Goal: Information Seeking & Learning: Learn about a topic

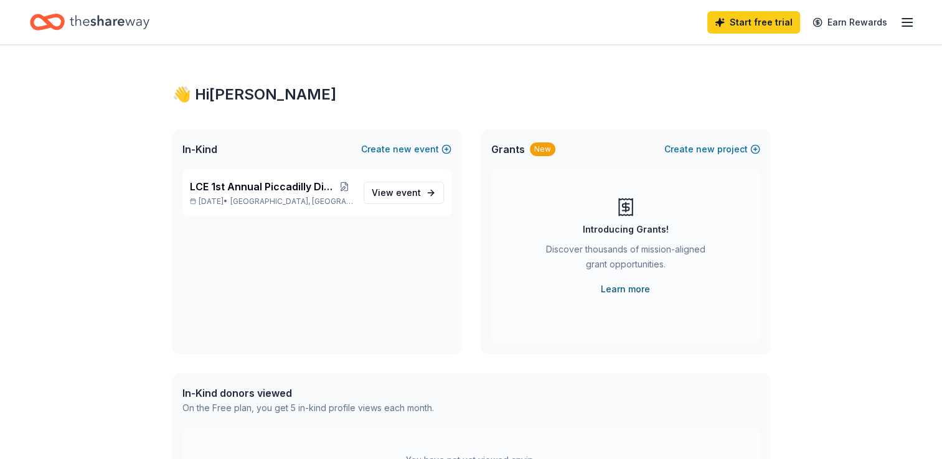
click at [629, 293] on link "Learn more" at bounding box center [625, 289] width 49 height 15
click at [905, 24] on icon "button" at bounding box center [907, 22] width 15 height 15
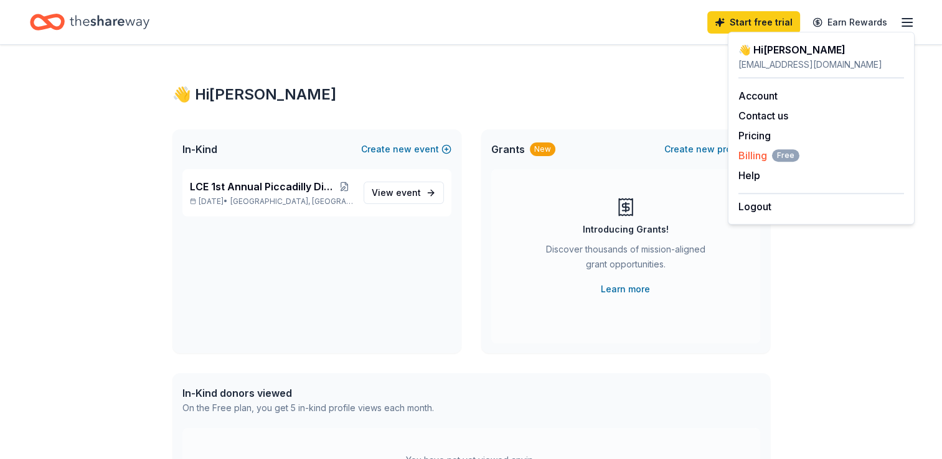
click at [754, 156] on span "Billing Free" at bounding box center [768, 155] width 61 height 15
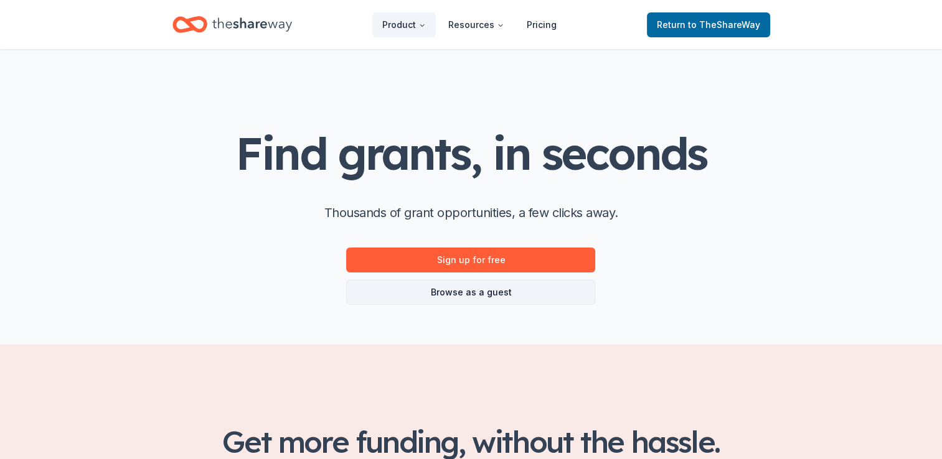
click at [537, 292] on link "Browse as a guest" at bounding box center [470, 292] width 249 height 25
click at [476, 299] on link "Browse as a guest" at bounding box center [470, 292] width 249 height 25
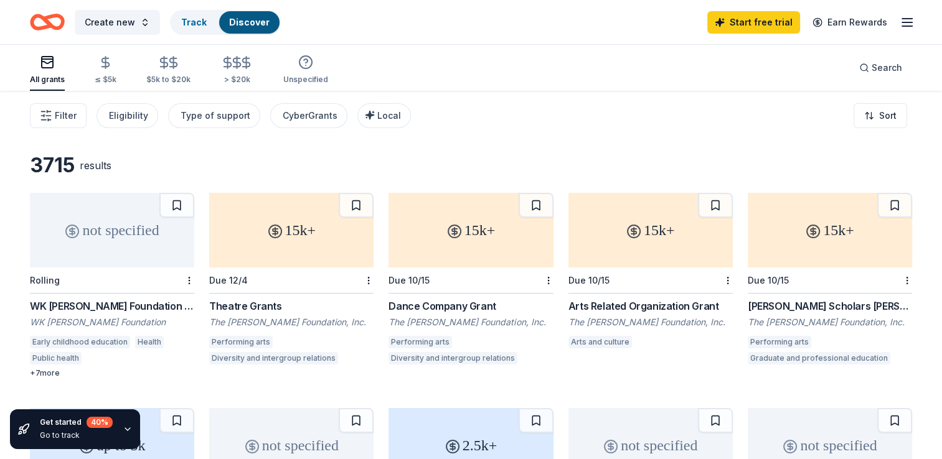
click at [52, 370] on div "+ 7 more" at bounding box center [112, 374] width 164 height 10
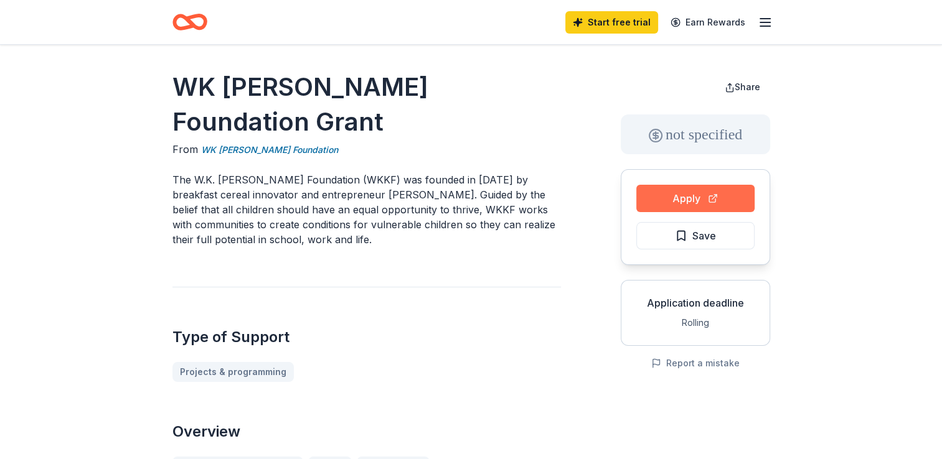
click at [703, 195] on button "Apply" at bounding box center [695, 198] width 118 height 27
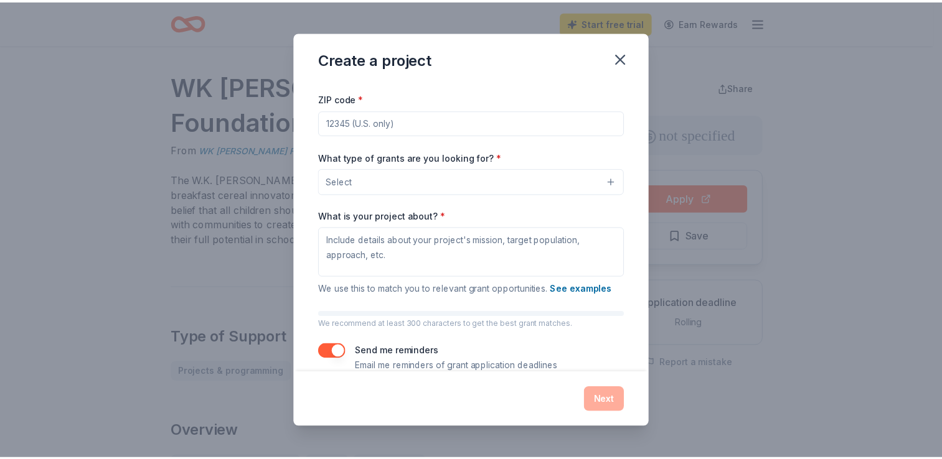
scroll to position [70, 0]
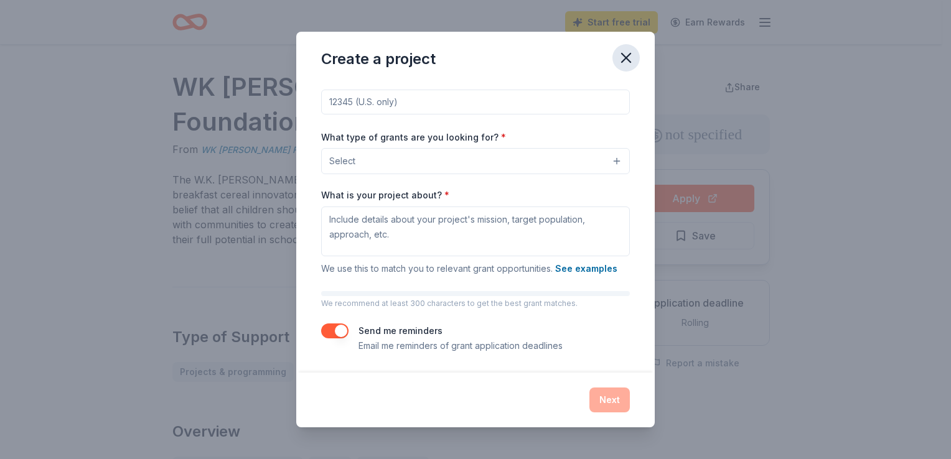
click at [626, 56] on icon "button" at bounding box center [626, 57] width 17 height 17
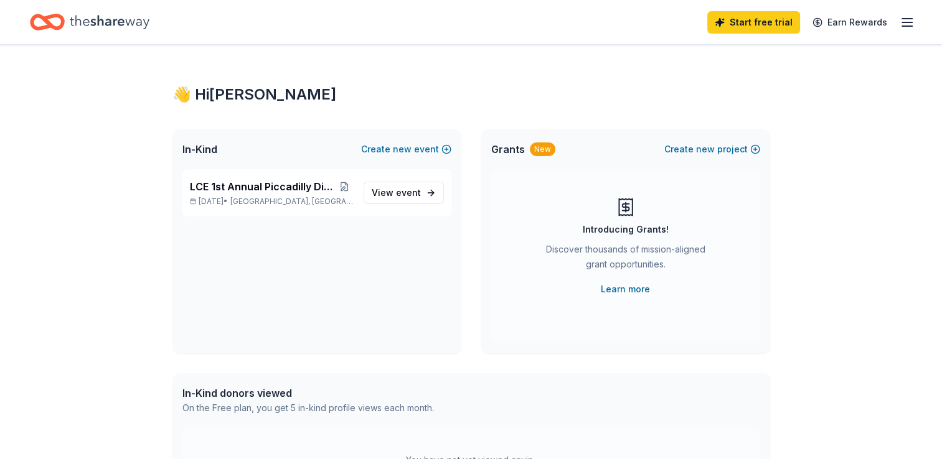
click at [908, 24] on icon "button" at bounding box center [907, 22] width 15 height 15
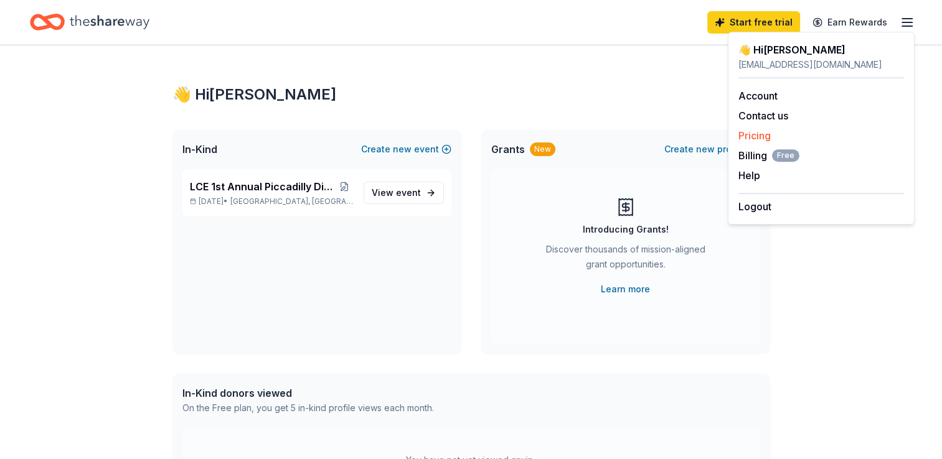
click at [756, 137] on link "Pricing" at bounding box center [754, 135] width 32 height 12
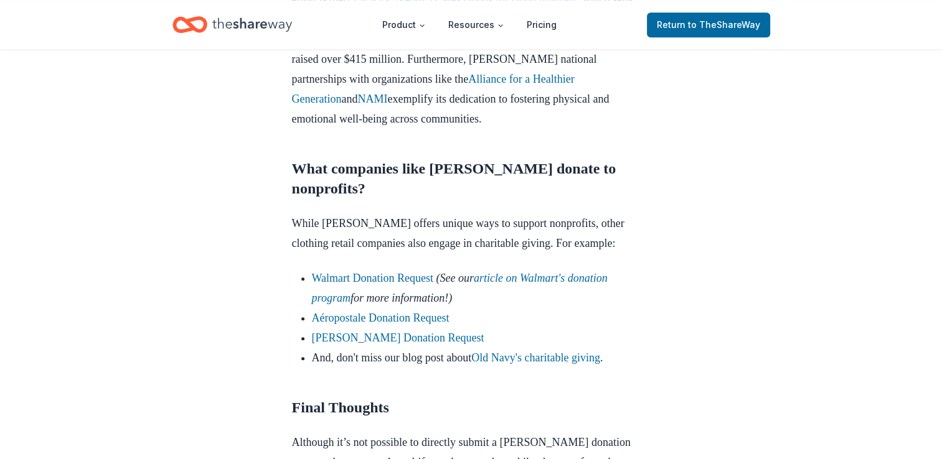
scroll to position [1309, 0]
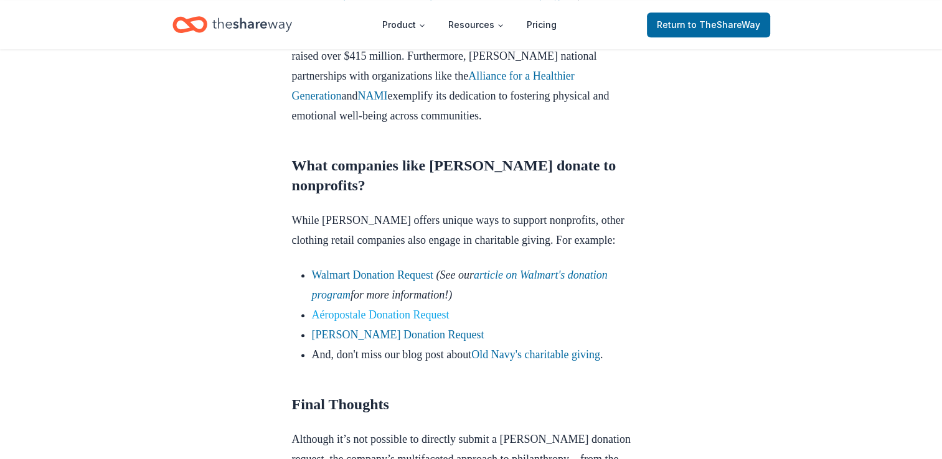
click at [381, 317] on link "Aéropostale Donation Request" at bounding box center [381, 315] width 138 height 12
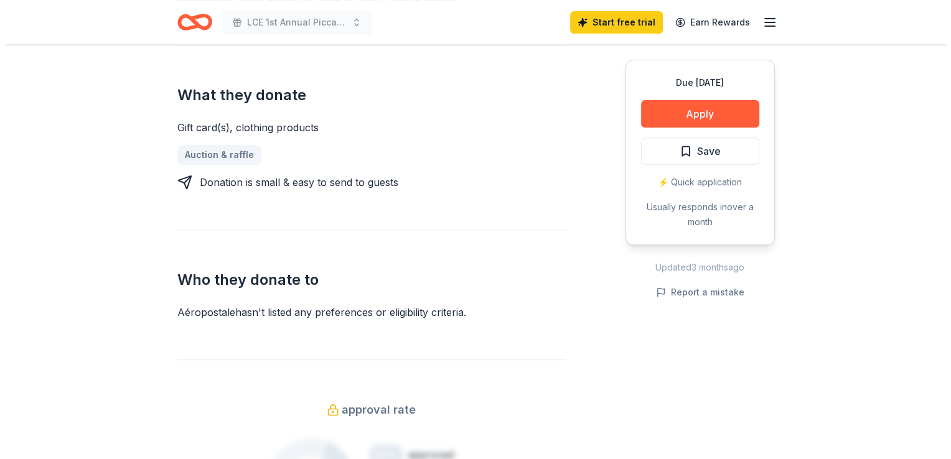
scroll to position [219, 0]
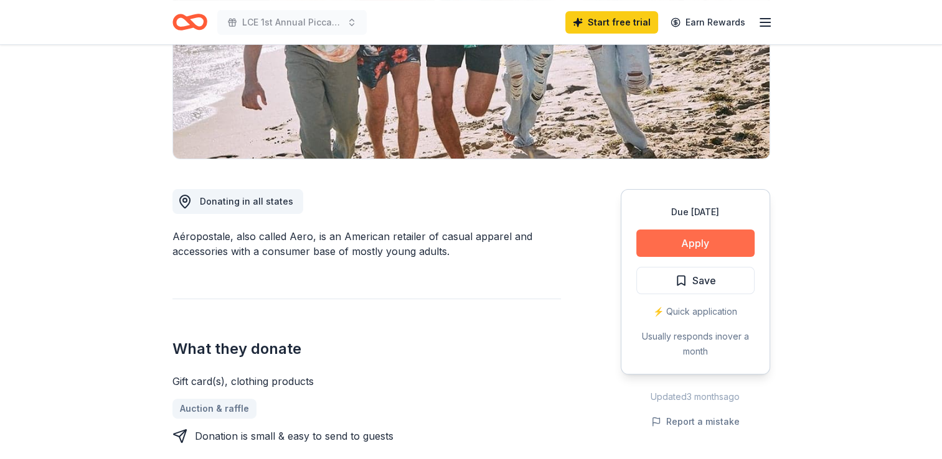
click at [720, 241] on button "Apply" at bounding box center [695, 243] width 118 height 27
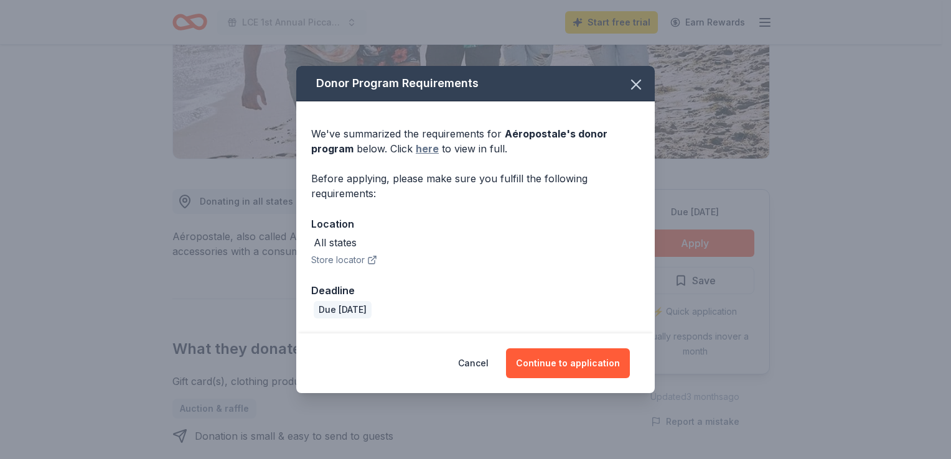
click at [425, 151] on link "here" at bounding box center [427, 148] width 23 height 15
